Goal: Information Seeking & Learning: Find specific fact

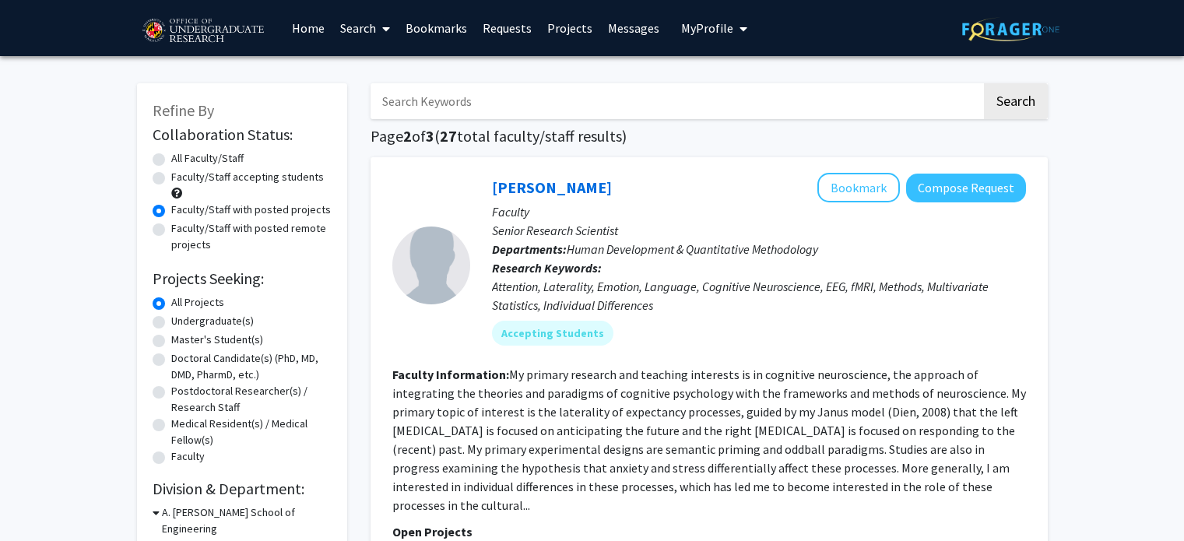
scroll to position [48, 0]
click at [395, 100] on input "Search Keywords" at bounding box center [675, 101] width 611 height 36
type input "dunbar"
click at [984, 83] on button "Search" at bounding box center [1016, 101] width 64 height 36
radio input "true"
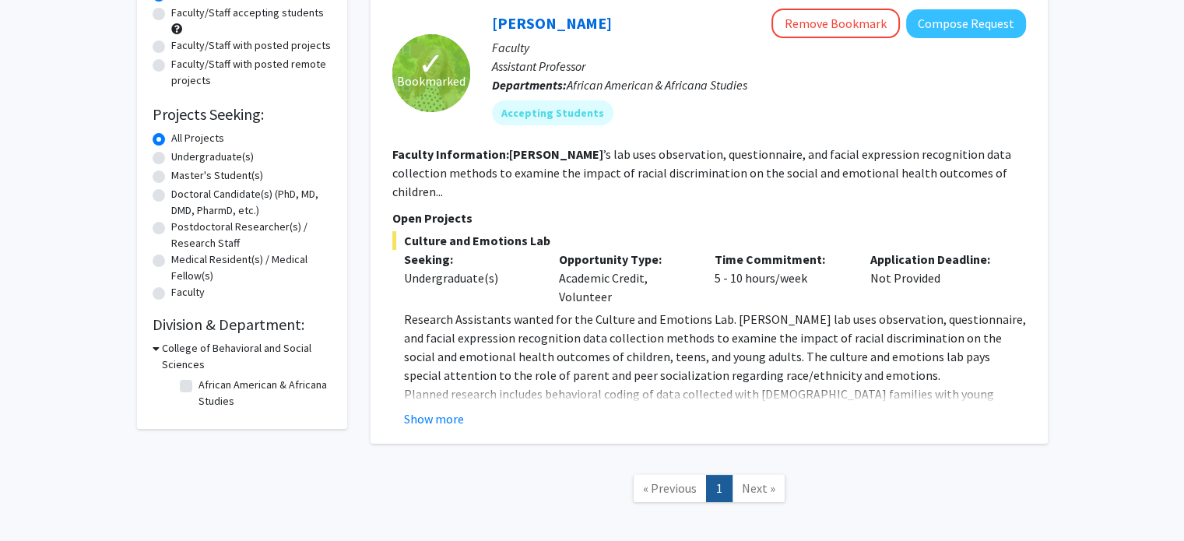
scroll to position [165, 0]
click at [422, 409] on button "Show more" at bounding box center [434, 418] width 60 height 19
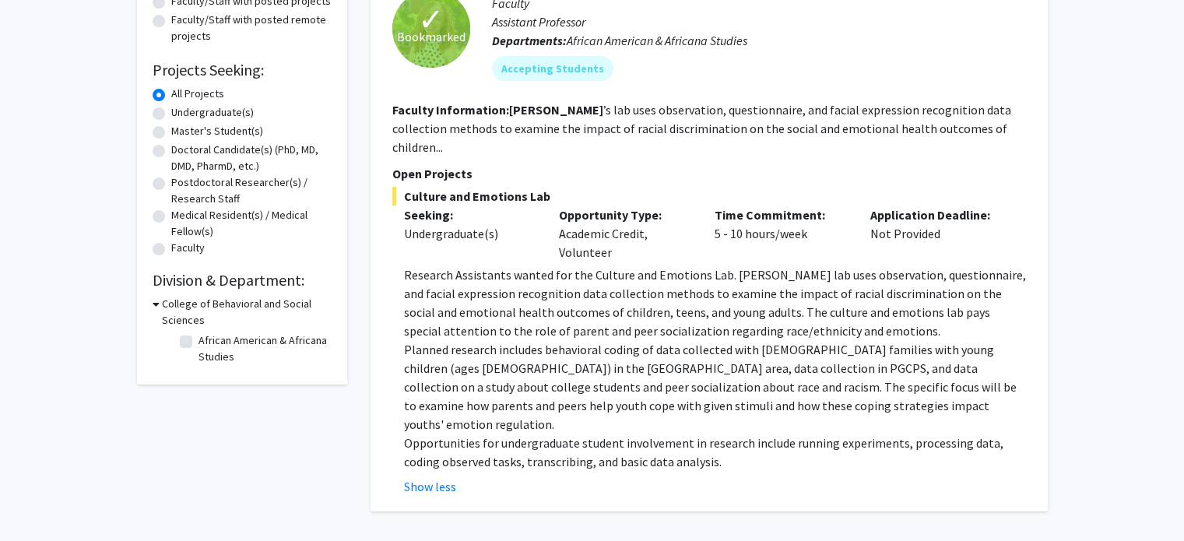
scroll to position [209, 0]
